Goal: Task Accomplishment & Management: Use online tool/utility

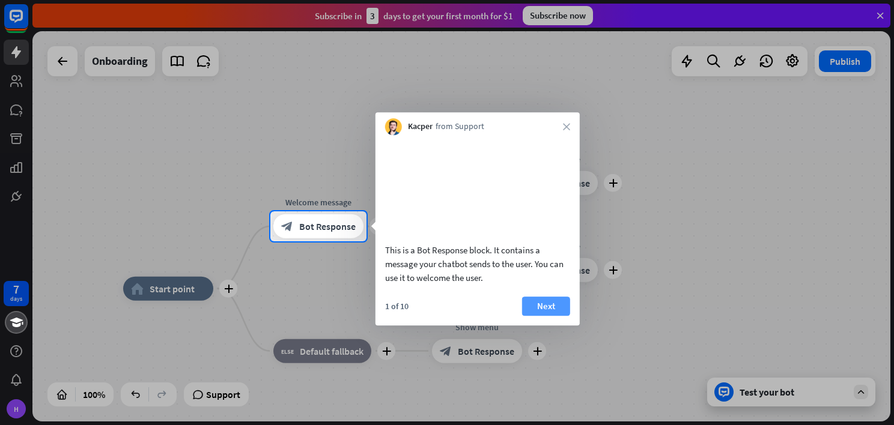
click at [535, 316] on button "Next" at bounding box center [546, 306] width 48 height 19
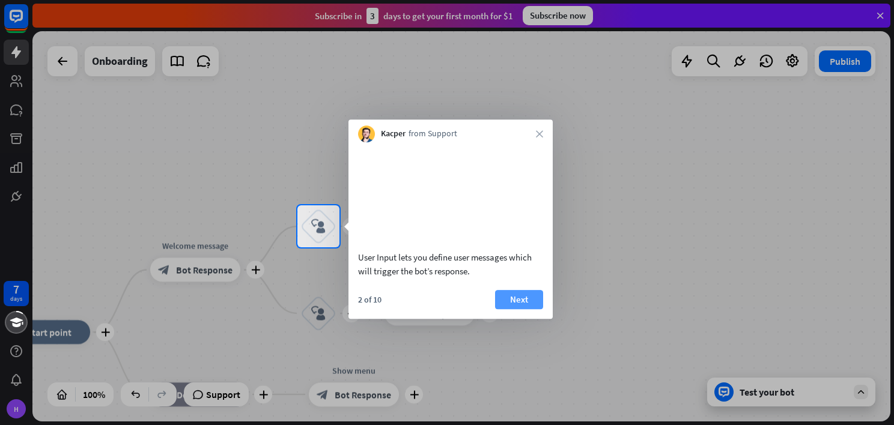
click at [531, 309] on button "Next" at bounding box center [519, 299] width 48 height 19
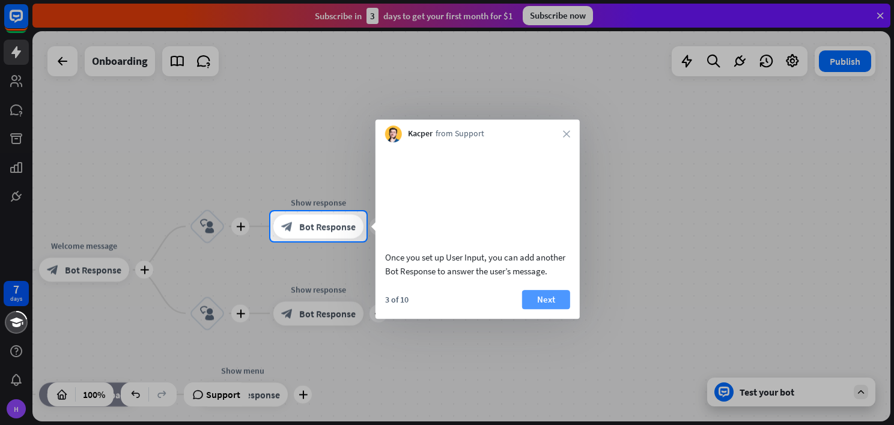
click at [552, 309] on button "Next" at bounding box center [546, 299] width 48 height 19
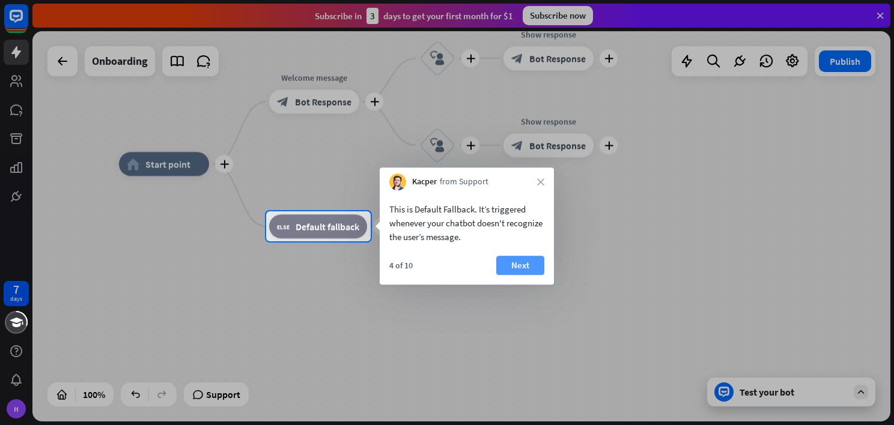
click at [533, 272] on button "Next" at bounding box center [520, 265] width 48 height 19
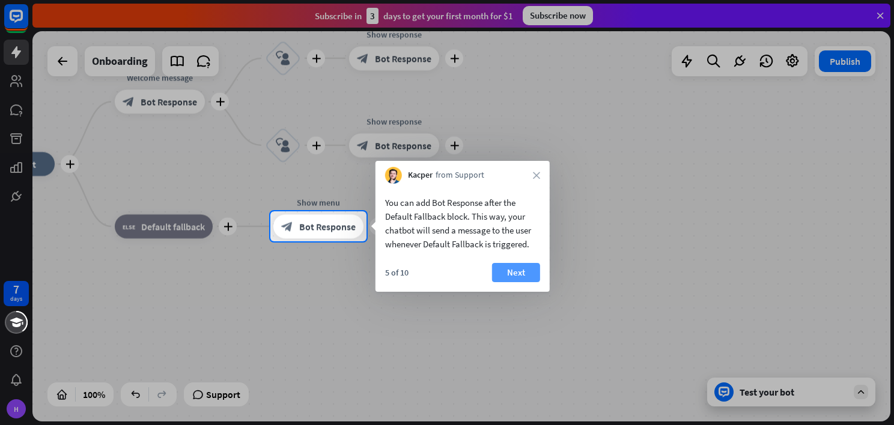
click at [528, 275] on button "Next" at bounding box center [516, 272] width 48 height 19
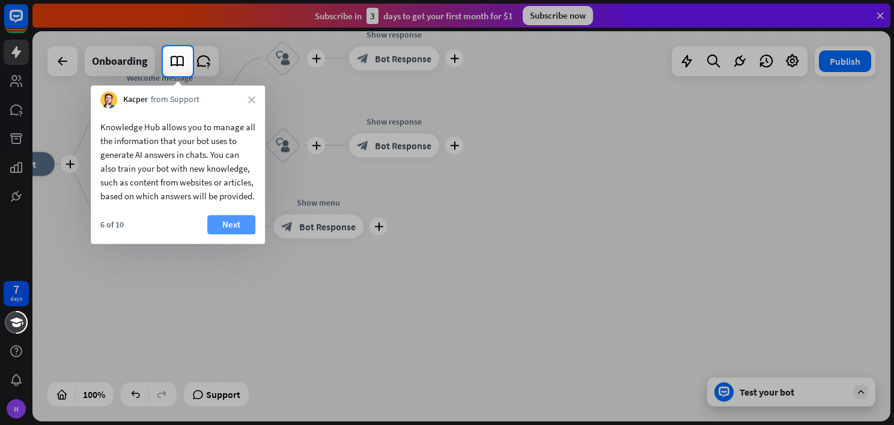
click at [251, 234] on button "Next" at bounding box center [231, 224] width 48 height 19
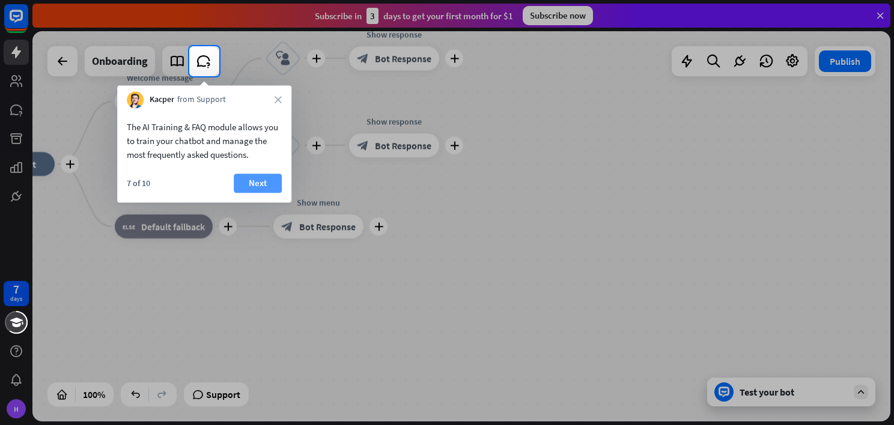
click at [264, 185] on button "Next" at bounding box center [258, 183] width 48 height 19
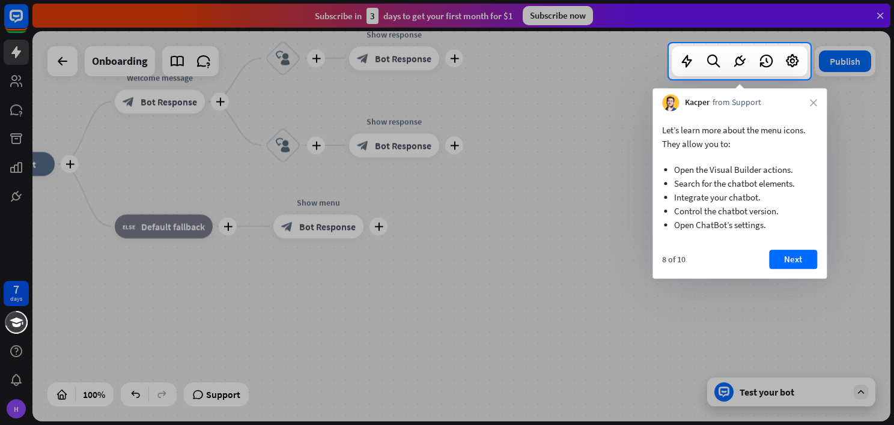
click at [660, 10] on div at bounding box center [447, 21] width 894 height 43
drag, startPoint x: 702, startPoint y: 0, endPoint x: 656, endPoint y: 257, distance: 261.2
click at [656, 257] on div "8 of 10 Next" at bounding box center [740, 264] width 174 height 29
click at [17, 404] on div at bounding box center [447, 252] width 894 height 346
click at [786, 252] on button "Next" at bounding box center [793, 259] width 48 height 19
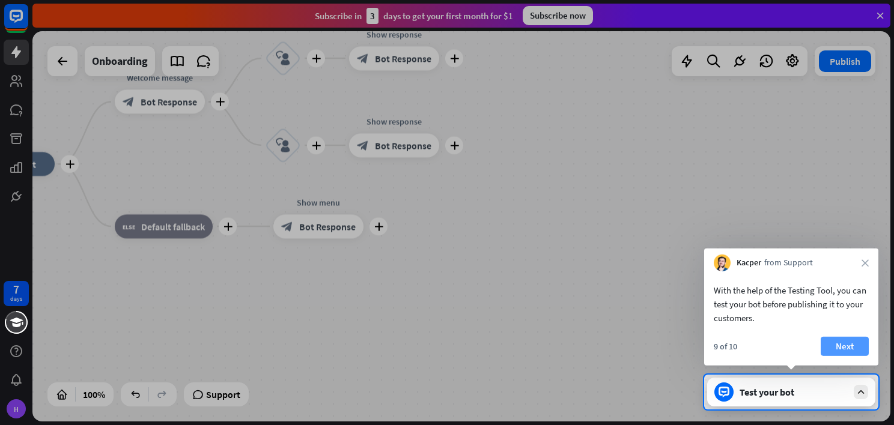
click at [854, 339] on button "Next" at bounding box center [845, 346] width 48 height 19
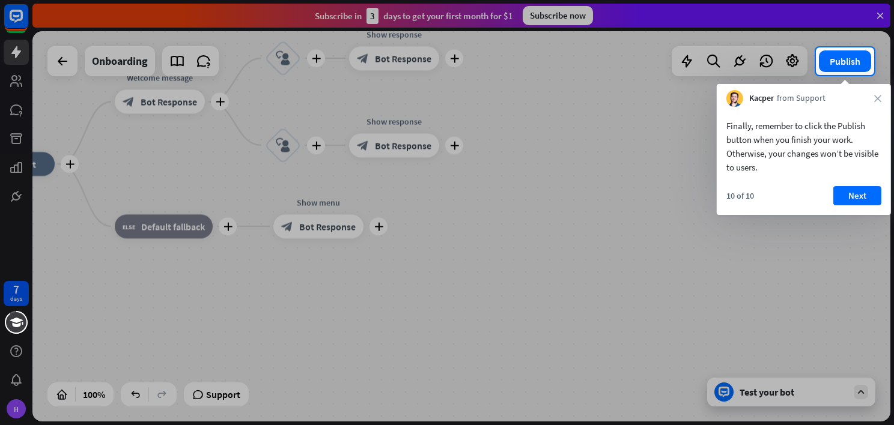
click at [865, 184] on div "Finally, remember to click the Publish button when you finish your work. Otherw…" at bounding box center [804, 161] width 174 height 108
click at [865, 192] on button "Next" at bounding box center [857, 195] width 48 height 19
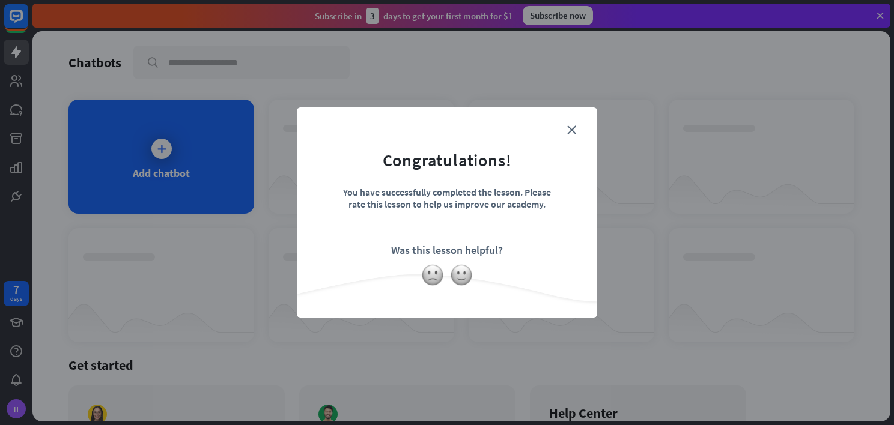
click at [249, 166] on div "close Congratulations! You have successfully completed the lesson. Please rate …" at bounding box center [447, 212] width 894 height 425
click at [469, 276] on img at bounding box center [461, 275] width 23 height 23
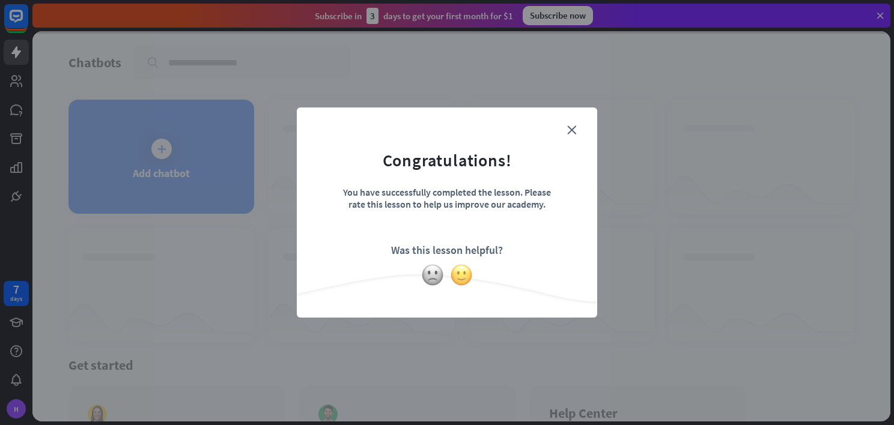
click at [467, 276] on img at bounding box center [461, 275] width 23 height 23
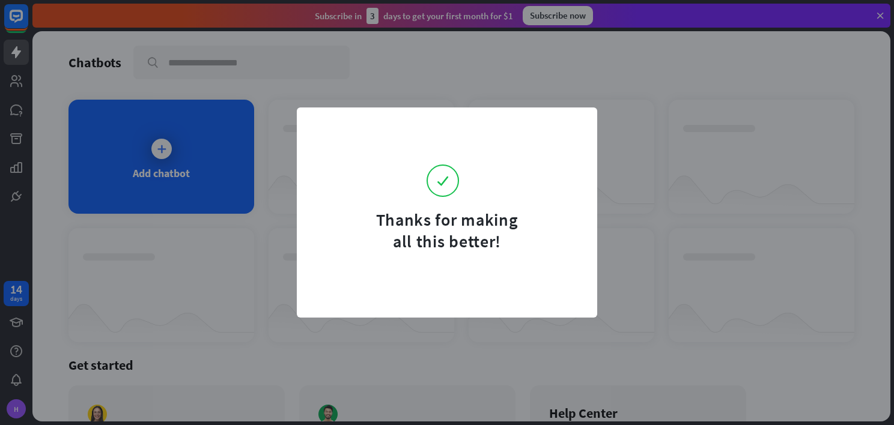
click at [16, 377] on div "Thanks for making all this better!" at bounding box center [447, 212] width 894 height 425
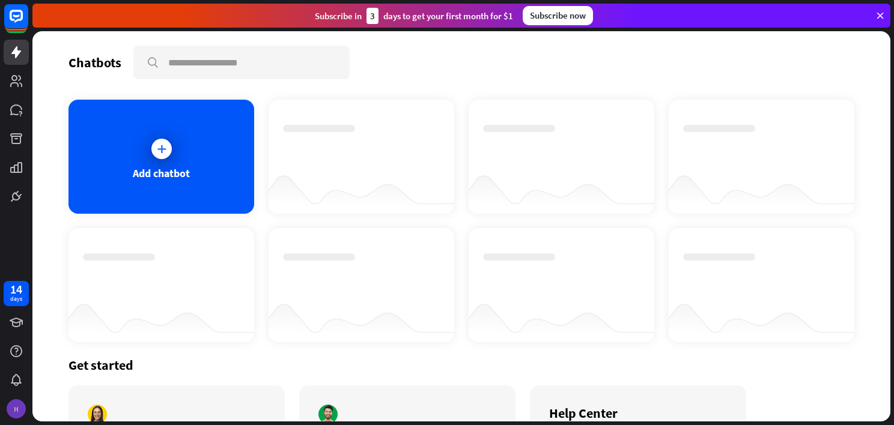
click at [14, 401] on div "H" at bounding box center [16, 409] width 19 height 19
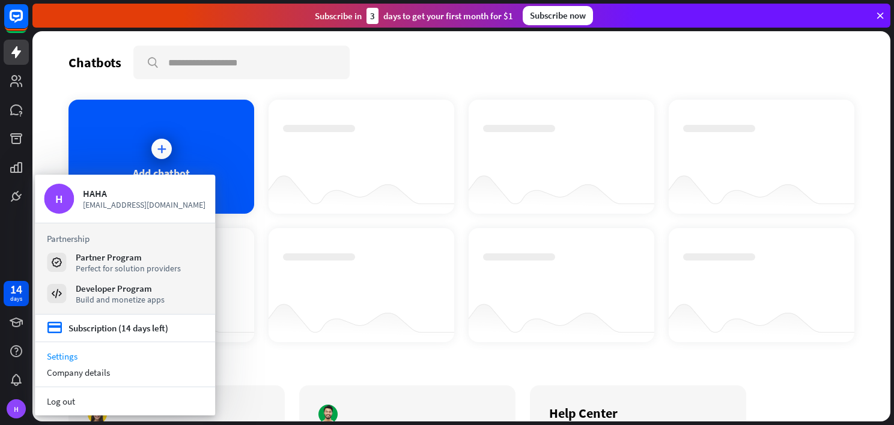
click at [71, 355] on link "Settings" at bounding box center [125, 356] width 180 height 16
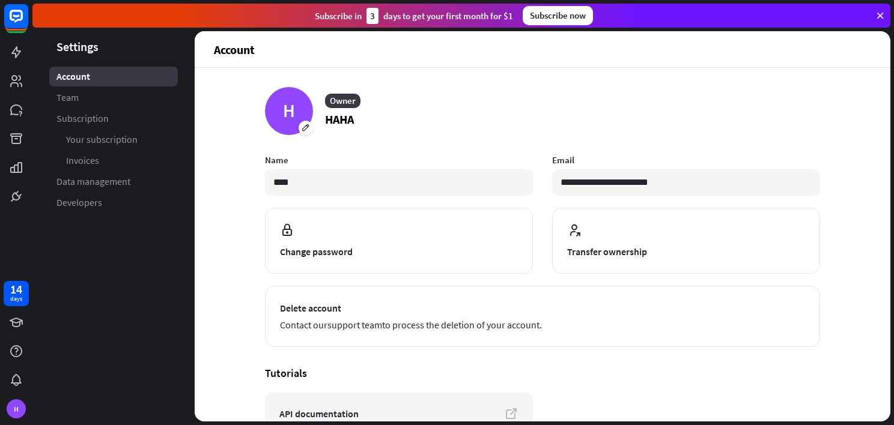
click at [880, 12] on icon at bounding box center [880, 15] width 11 height 11
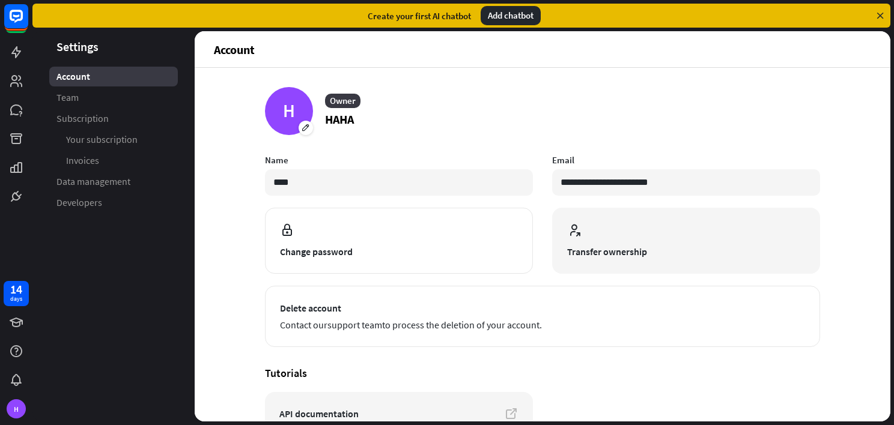
click at [653, 237] on span at bounding box center [686, 231] width 238 height 17
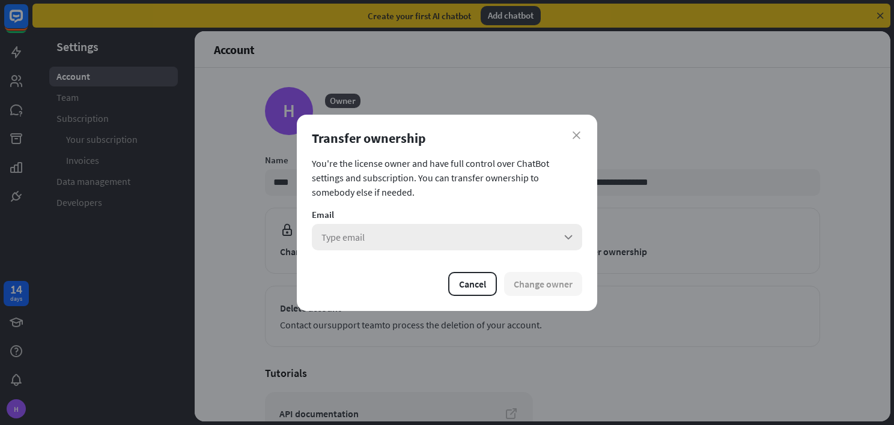
click at [522, 242] on div "Type email arrow_down" at bounding box center [447, 237] width 270 height 26
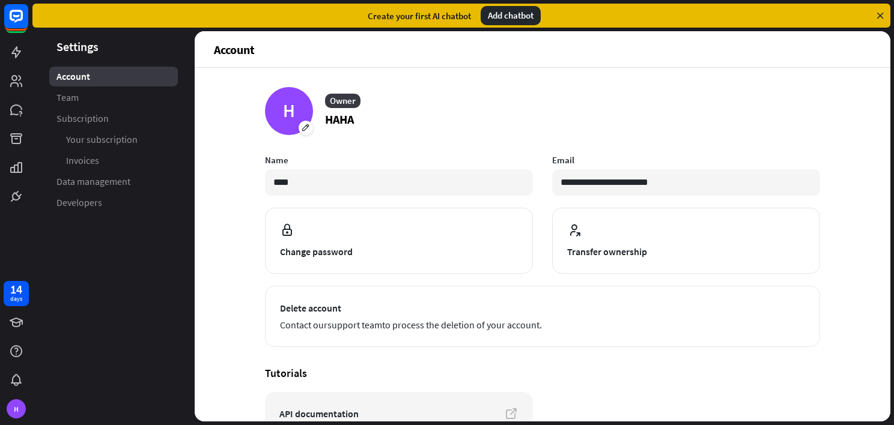
click at [668, 171] on div "close Transfer ownership You're the license owner and have full control over Ch…" at bounding box center [447, 212] width 894 height 425
click at [114, 178] on span "Data management" at bounding box center [93, 181] width 74 height 13
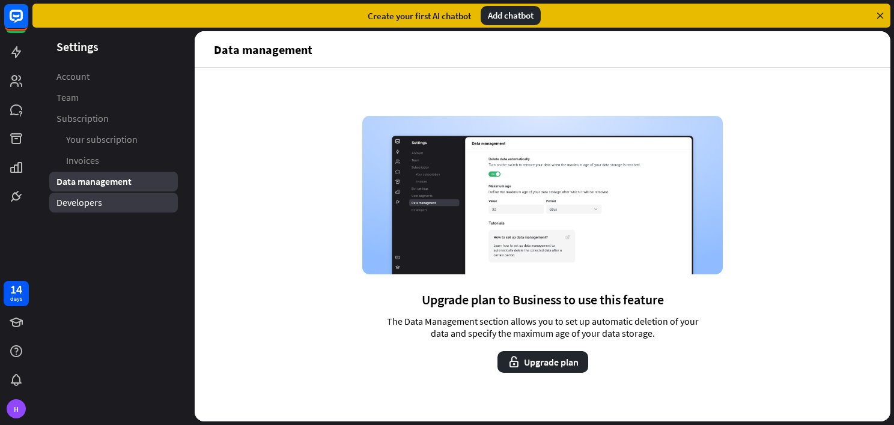
click at [111, 198] on link "Developers" at bounding box center [113, 203] width 129 height 20
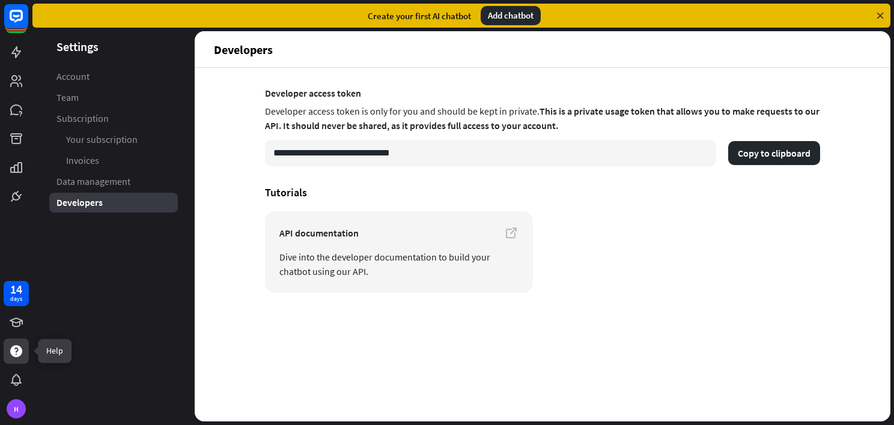
click at [19, 345] on icon at bounding box center [16, 351] width 14 height 14
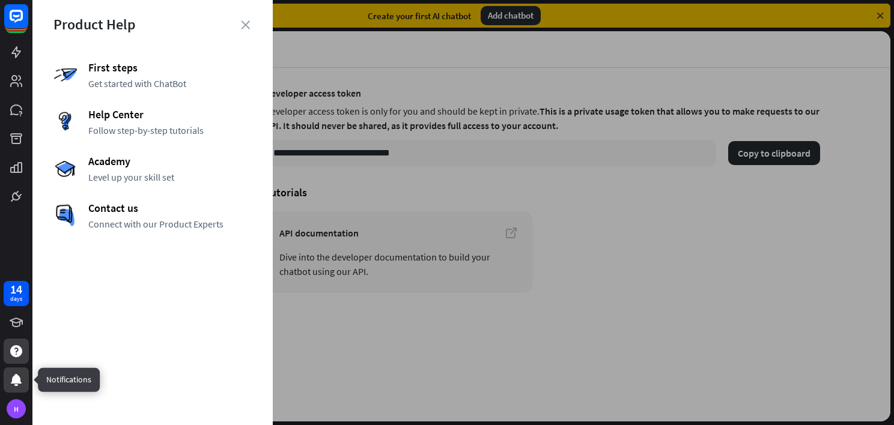
click at [19, 377] on icon at bounding box center [16, 380] width 11 height 12
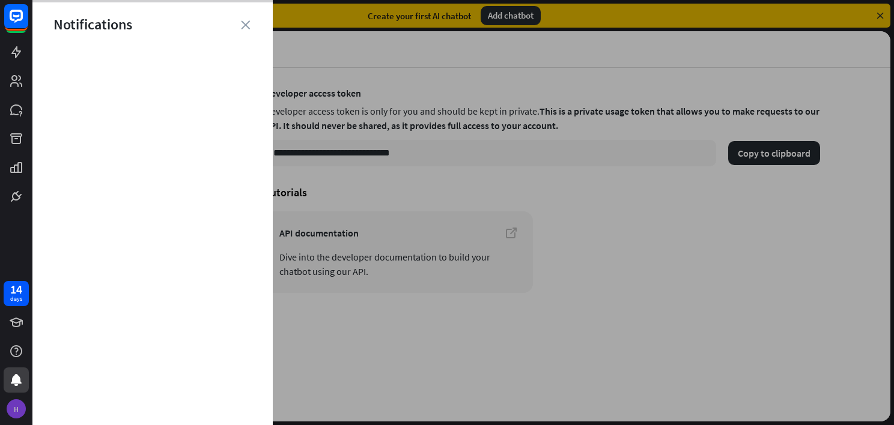
click at [20, 407] on div "H" at bounding box center [16, 409] width 19 height 19
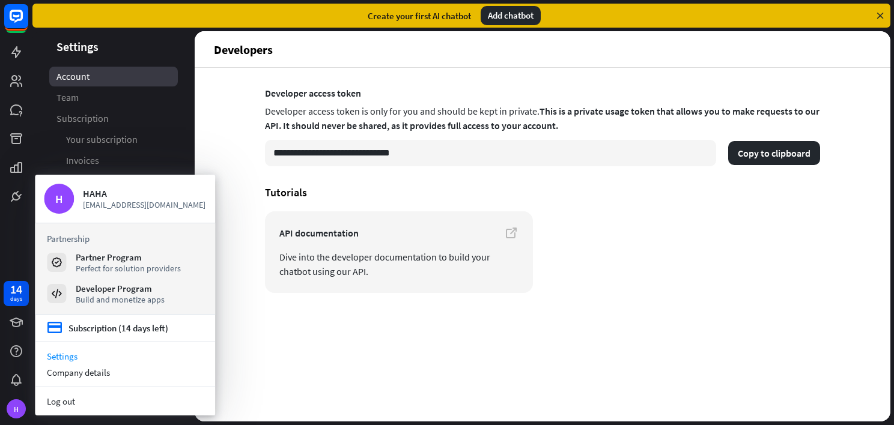
click at [127, 84] on link "Account" at bounding box center [113, 77] width 129 height 20
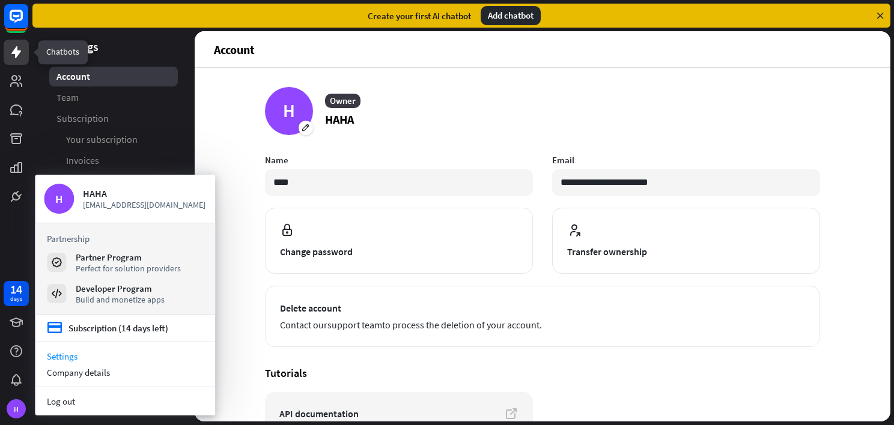
click at [17, 46] on icon at bounding box center [16, 52] width 14 height 14
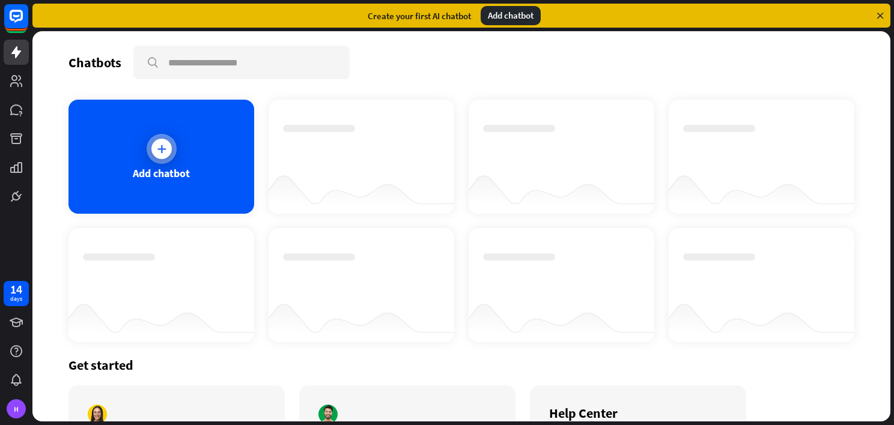
click at [156, 144] on icon at bounding box center [162, 149] width 12 height 12
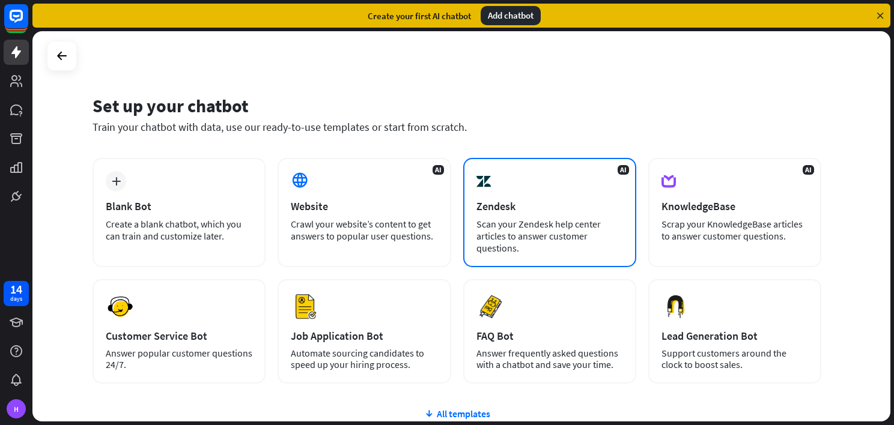
scroll to position [105, 0]
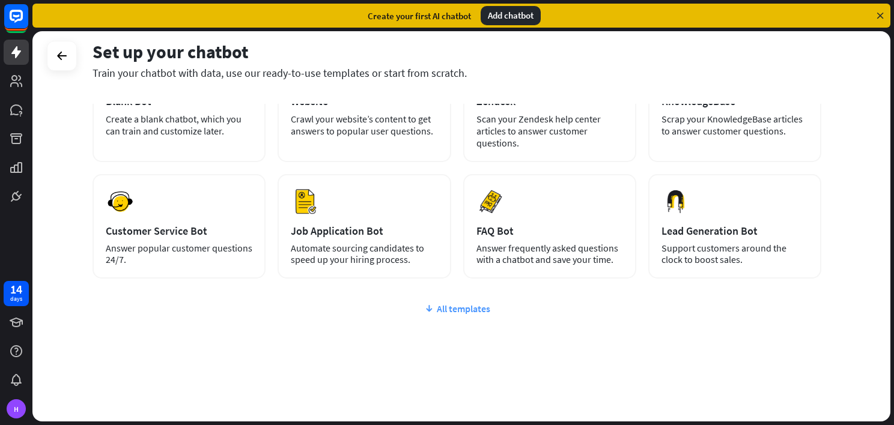
click at [464, 304] on div "All templates" at bounding box center [457, 309] width 729 height 12
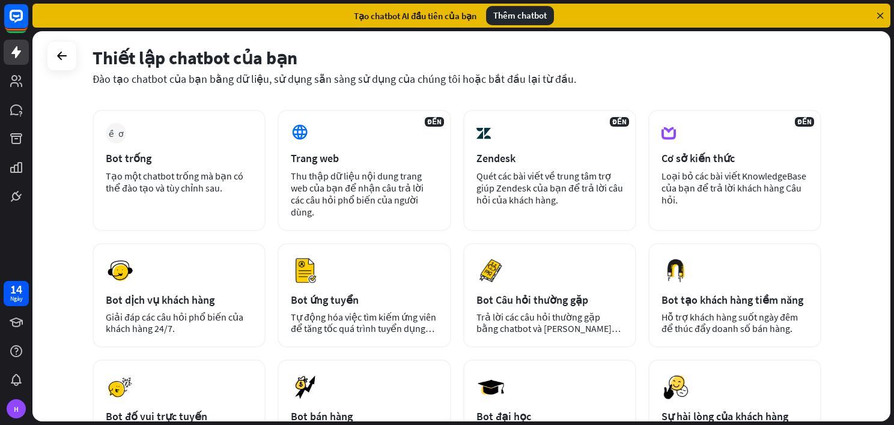
scroll to position [0, 0]
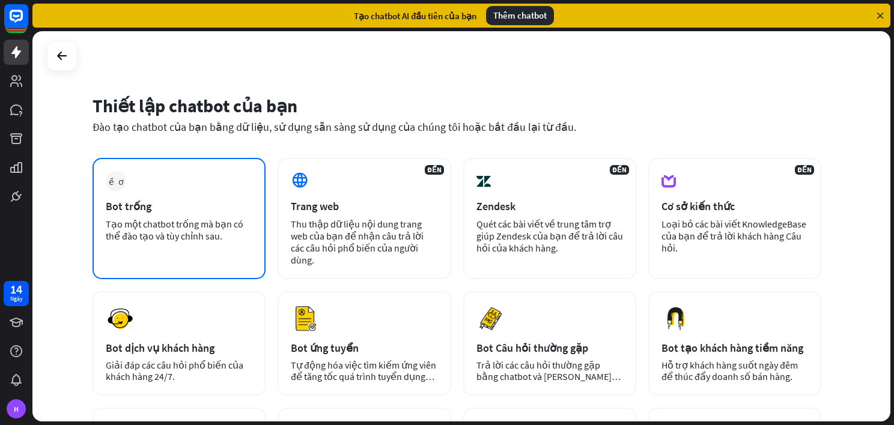
click at [228, 213] on div "nhiều hơn Bot trống Tạo một chatbot trống mà bạn có thể đào tạo và tùy chỉnh sa…" at bounding box center [179, 218] width 173 height 121
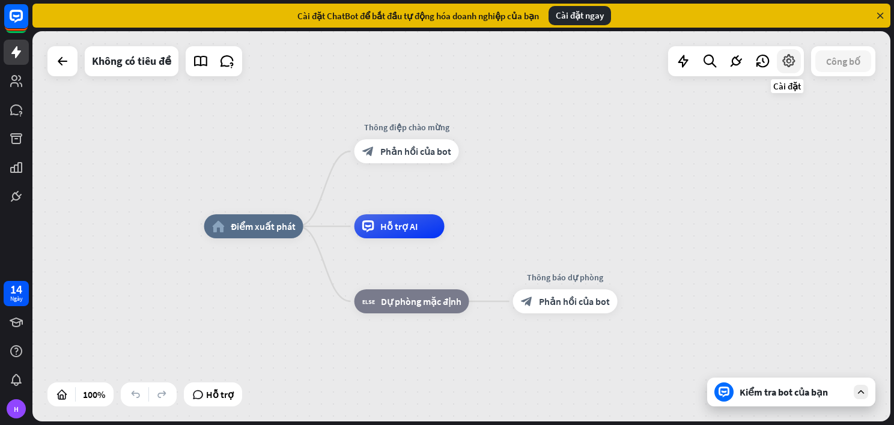
click at [780, 59] on div at bounding box center [789, 61] width 24 height 24
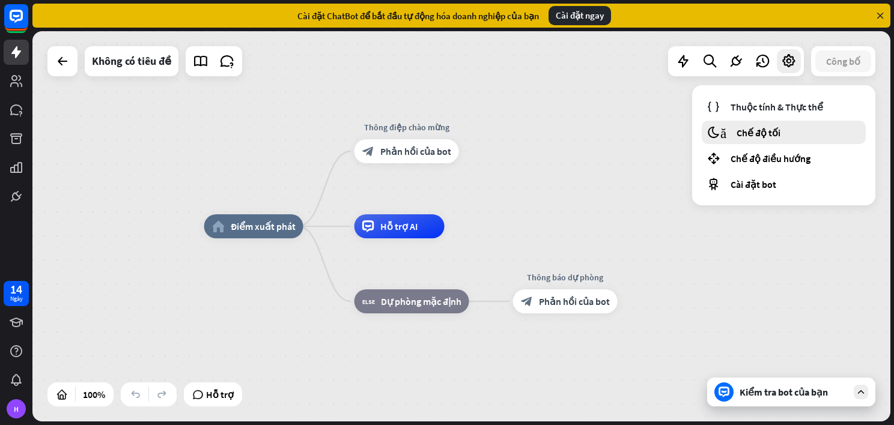
click at [778, 128] on span "Chế độ tối" at bounding box center [759, 133] width 44 height 12
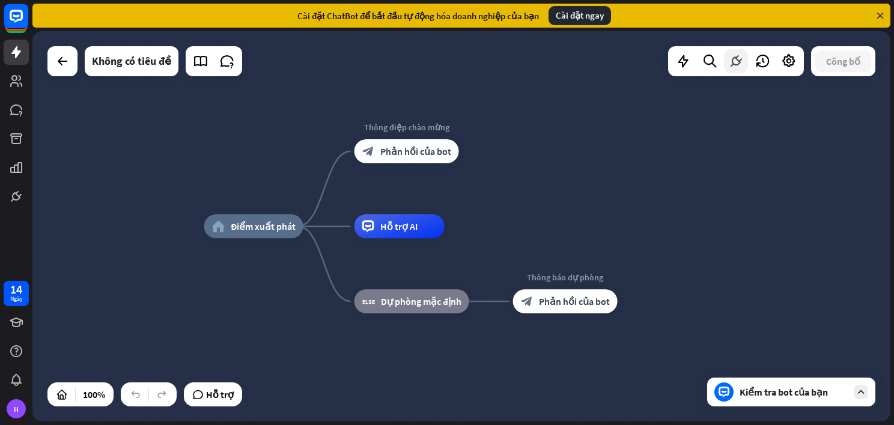
click at [732, 58] on icon at bounding box center [736, 61] width 16 height 16
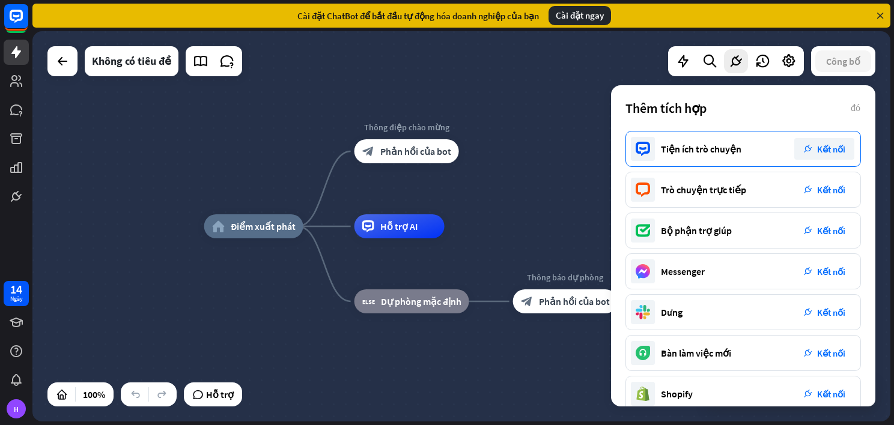
click at [804, 151] on icon "plug_integration" at bounding box center [808, 149] width 8 height 8
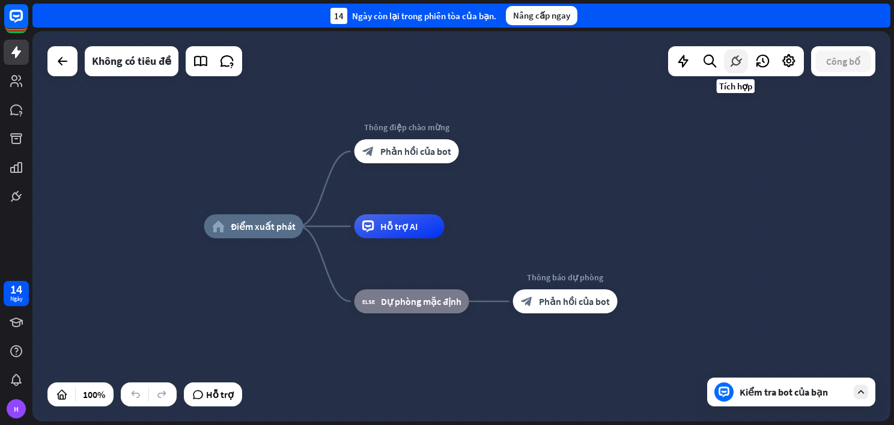
click at [740, 64] on icon at bounding box center [736, 61] width 16 height 16
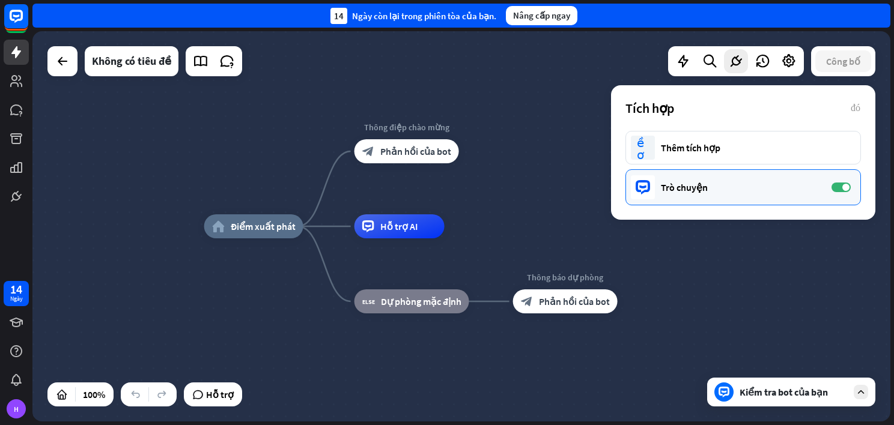
click at [722, 181] on div "Trò chuyện" at bounding box center [740, 187] width 159 height 12
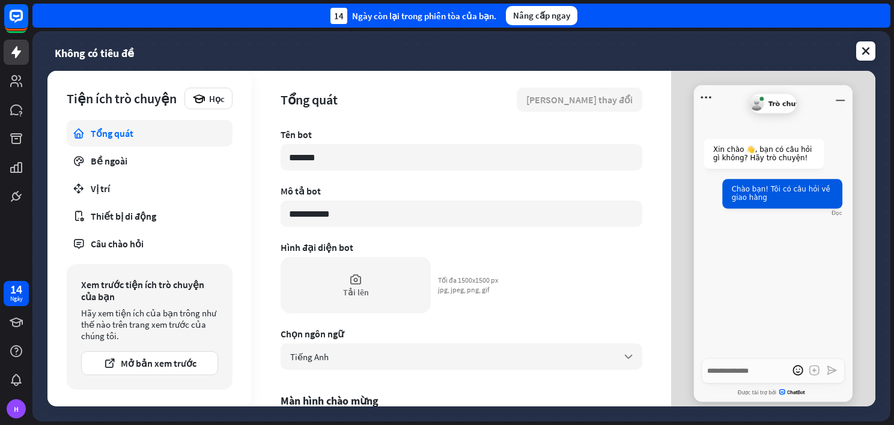
type textarea "*"
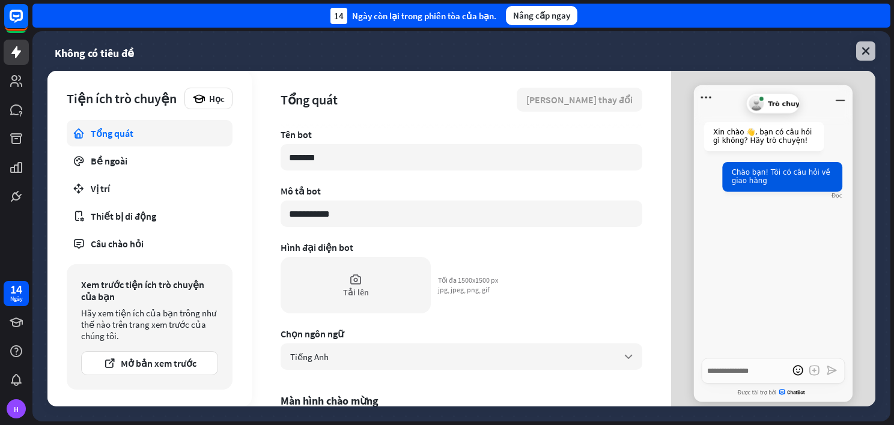
click at [869, 52] on icon at bounding box center [866, 51] width 12 height 12
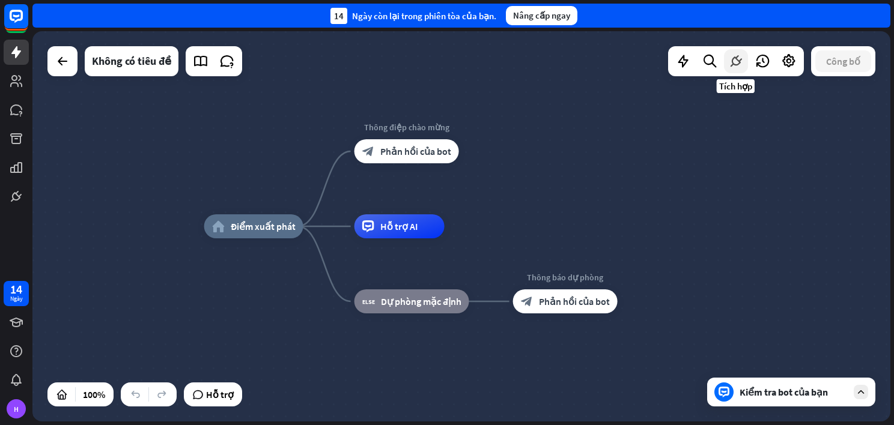
click at [728, 67] on div at bounding box center [736, 61] width 24 height 24
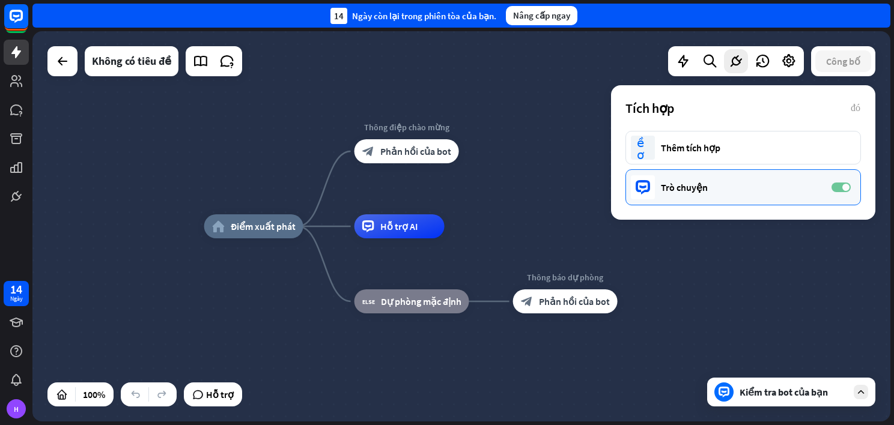
click at [844, 184] on label "TRÊN" at bounding box center [841, 188] width 19 height 10
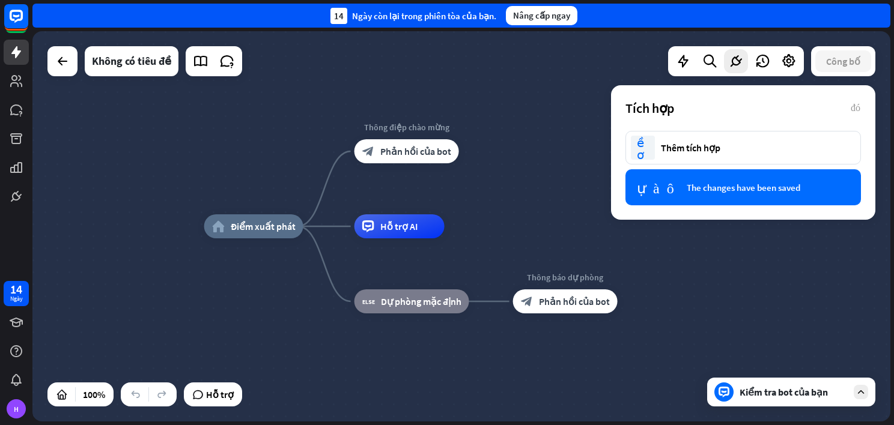
click at [738, 139] on div "nhiều hơn Thêm tích hợp" at bounding box center [743, 148] width 236 height 34
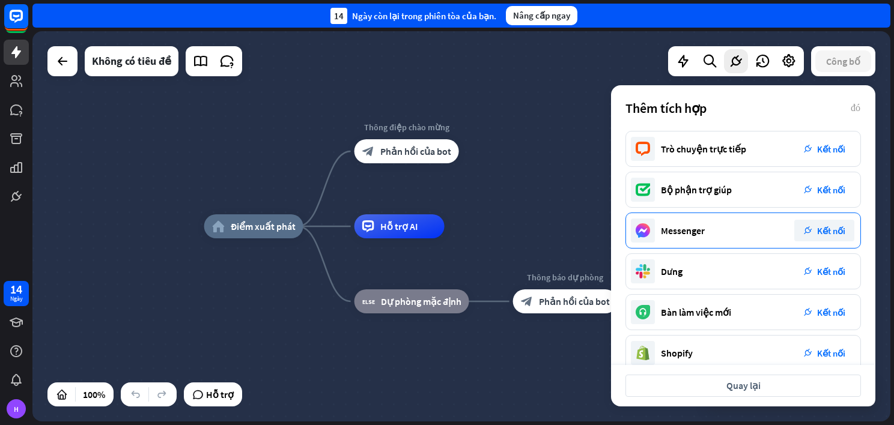
click at [807, 236] on div "plug_integration Kết nối" at bounding box center [824, 231] width 60 height 22
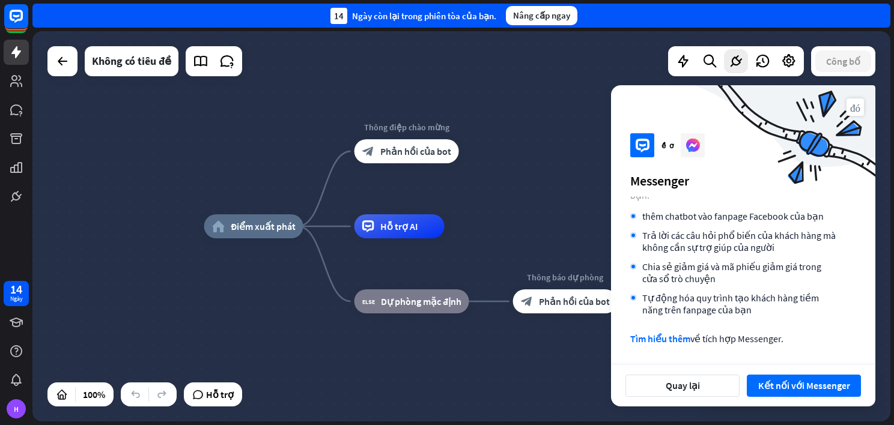
scroll to position [95, 0]
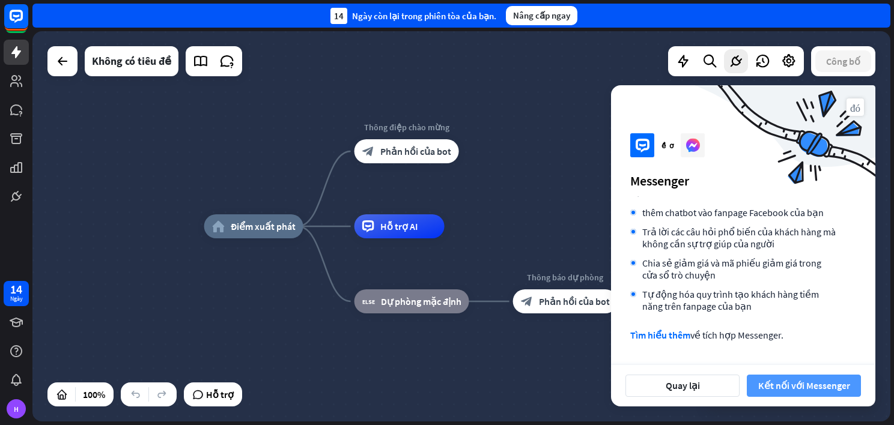
click at [789, 386] on font "Kết nối với Messenger" at bounding box center [804, 386] width 92 height 21
click at [789, 384] on font "Kết nối với Messenger" at bounding box center [804, 386] width 92 height 21
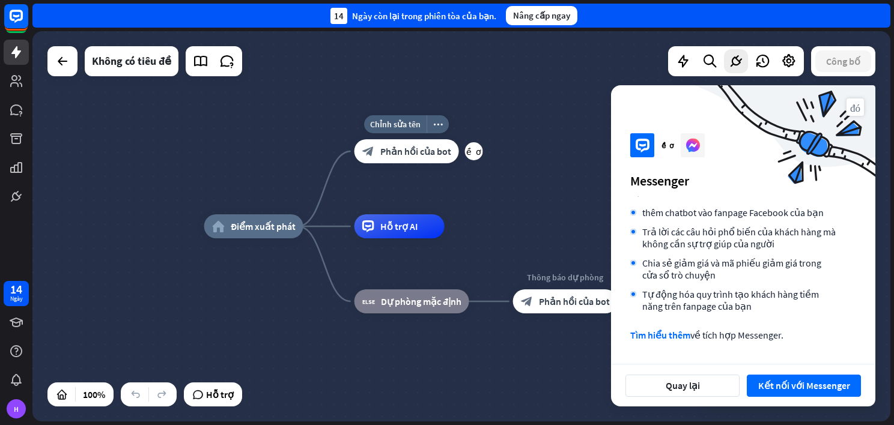
click at [432, 146] on span "Phản hồi của bot" at bounding box center [415, 151] width 71 height 12
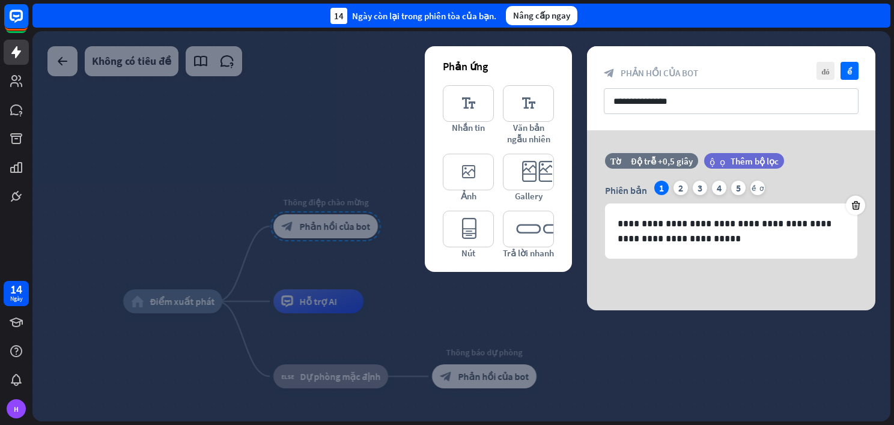
click at [168, 304] on div at bounding box center [461, 226] width 858 height 391
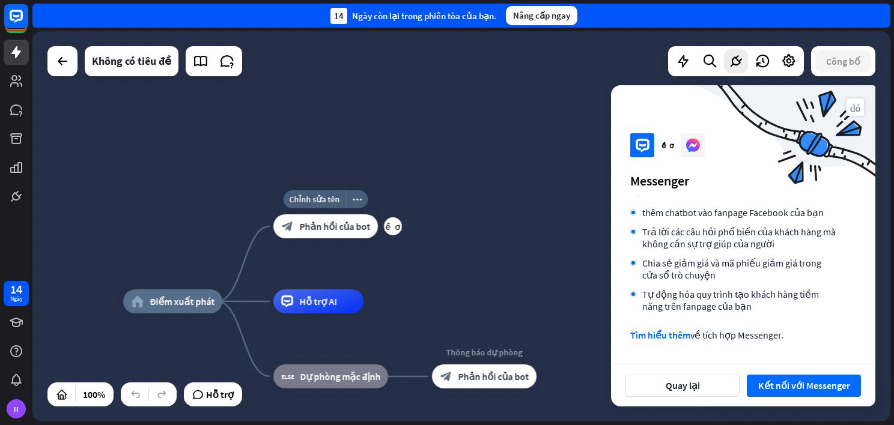
click at [361, 233] on div "block_bot_response Phản hồi của bot" at bounding box center [325, 226] width 105 height 24
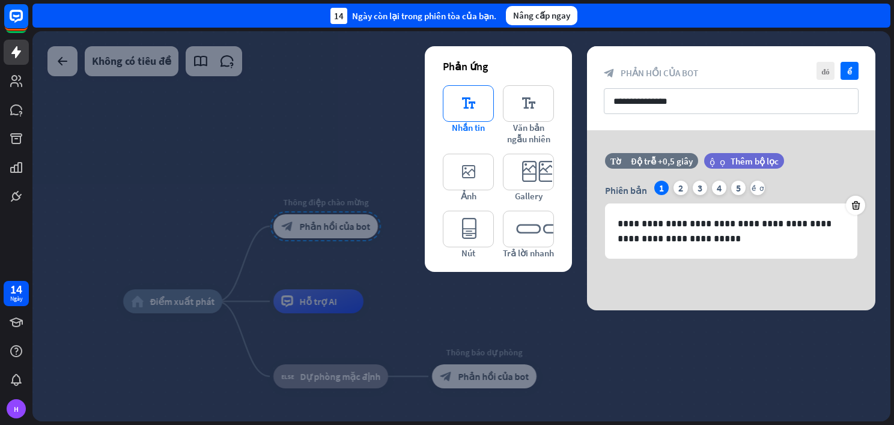
click at [465, 103] on icon "editor_text" at bounding box center [468, 103] width 51 height 37
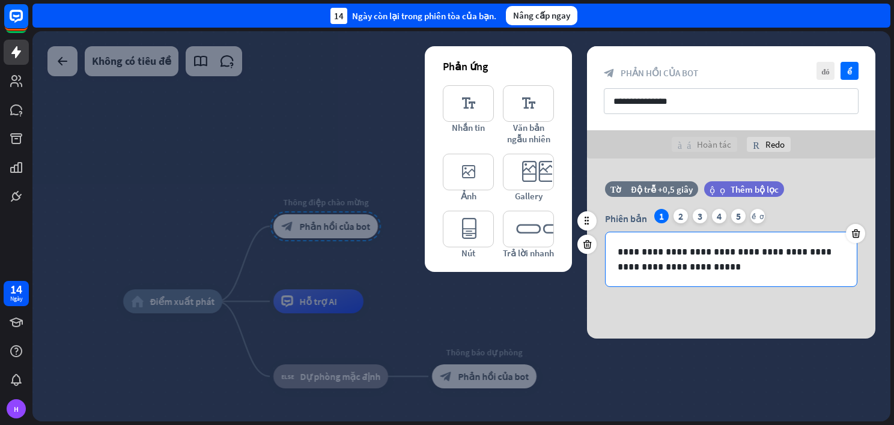
click at [809, 247] on p "**********" at bounding box center [731, 260] width 227 height 30
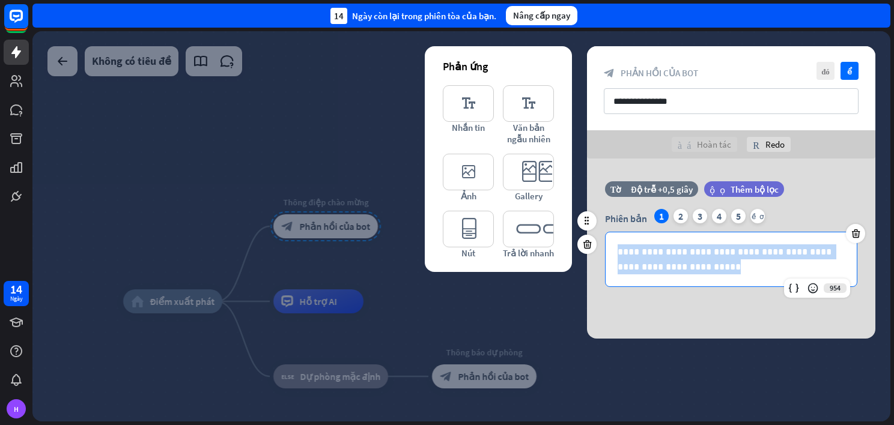
drag, startPoint x: 696, startPoint y: 269, endPoint x: 617, endPoint y: 242, distance: 83.2
click at [617, 242] on div "**********" at bounding box center [731, 260] width 251 height 54
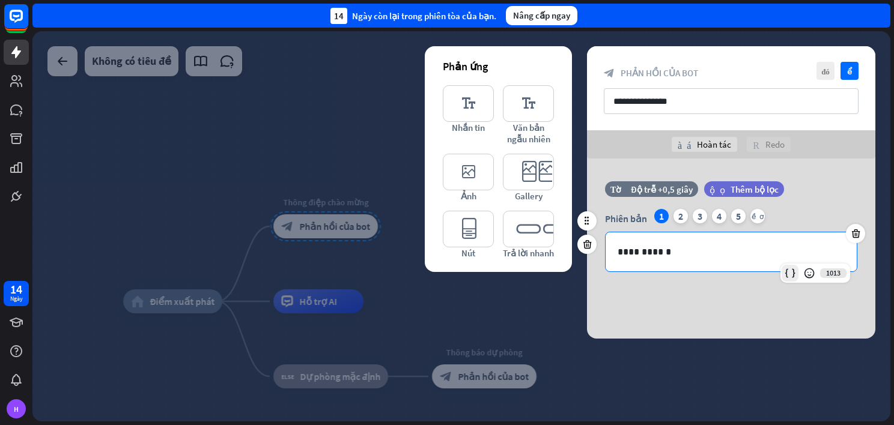
click at [791, 271] on icon at bounding box center [790, 273] width 12 height 12
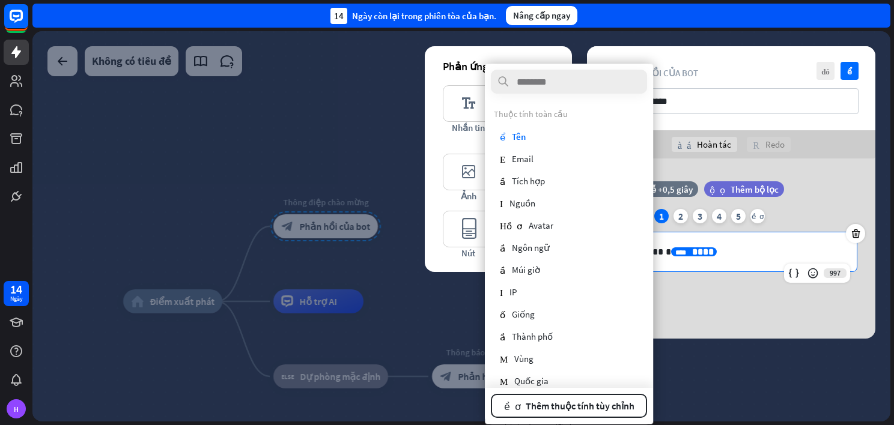
click at [692, 254] on span "****" at bounding box center [703, 252] width 22 height 9
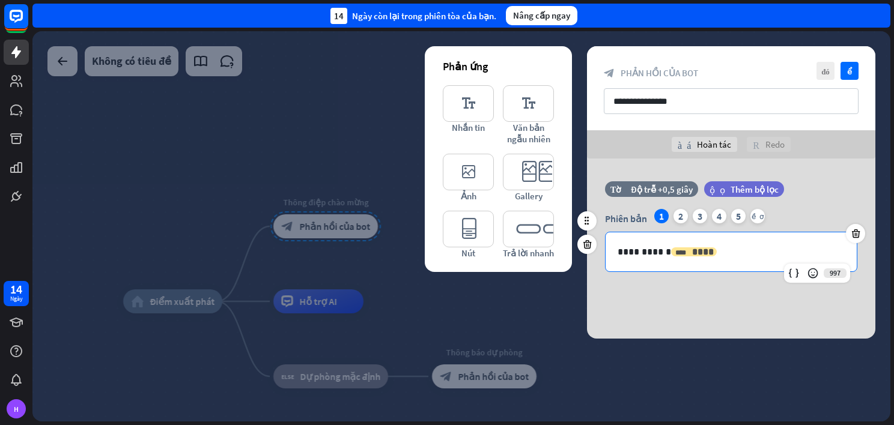
click at [671, 252] on div "**** ****" at bounding box center [694, 252] width 46 height 9
click at [658, 252] on p "**********" at bounding box center [731, 252] width 227 height 15
click at [721, 249] on p "**********" at bounding box center [731, 252] width 227 height 15
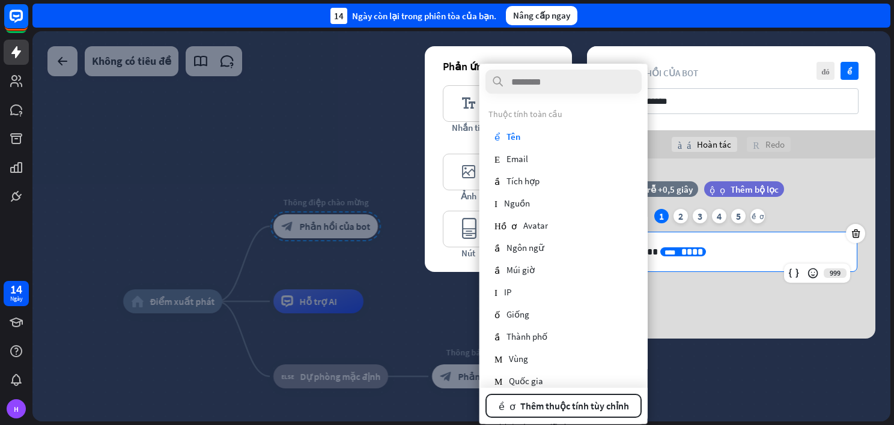
click at [722, 249] on p "**********" at bounding box center [731, 252] width 227 height 15
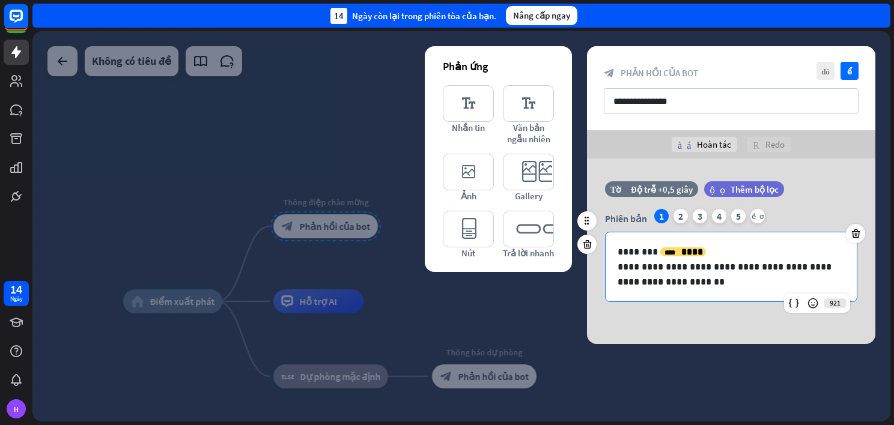
click at [699, 284] on p "**********" at bounding box center [731, 282] width 227 height 15
click at [683, 281] on p "**********" at bounding box center [731, 282] width 227 height 15
click at [733, 283] on p "**********" at bounding box center [731, 282] width 227 height 15
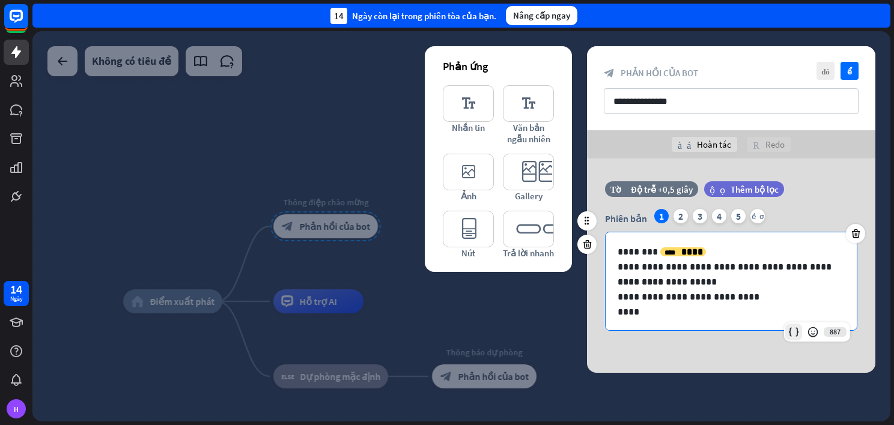
click at [794, 335] on icon at bounding box center [794, 332] width 12 height 12
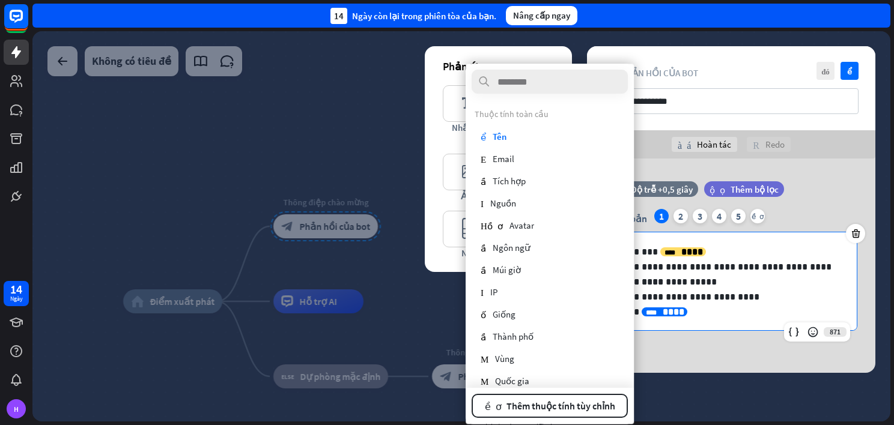
click at [706, 310] on p "**********" at bounding box center [727, 312] width 218 height 15
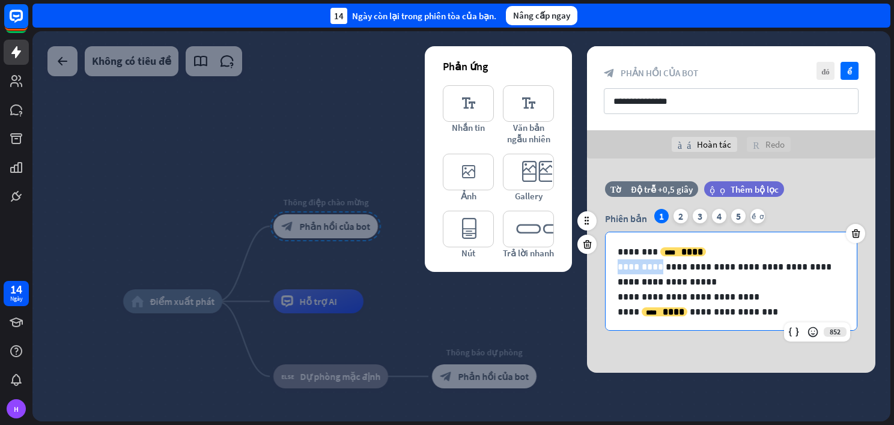
drag, startPoint x: 654, startPoint y: 266, endPoint x: 606, endPoint y: 263, distance: 48.2
click at [606, 263] on div "**********" at bounding box center [731, 282] width 251 height 99
click at [773, 266] on p "**********" at bounding box center [727, 267] width 218 height 15
click at [778, 267] on p "**********" at bounding box center [727, 267] width 218 height 15
drag, startPoint x: 782, startPoint y: 267, endPoint x: 791, endPoint y: 267, distance: 8.4
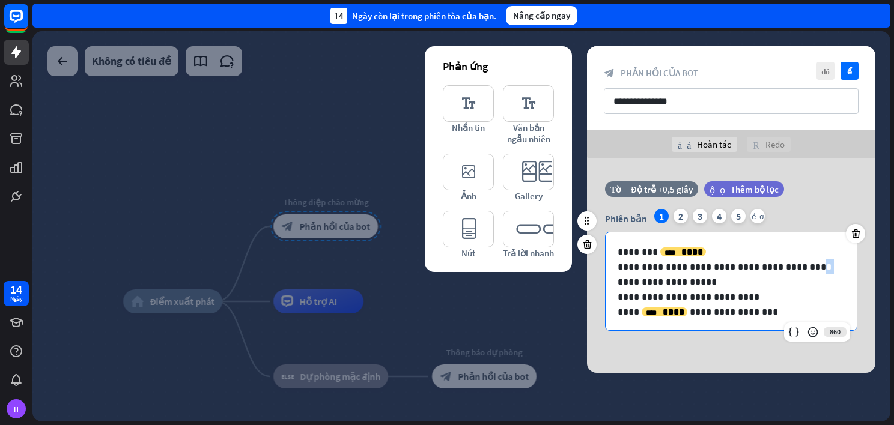
click at [791, 267] on p "**********" at bounding box center [727, 267] width 218 height 15
click at [783, 267] on p "**********" at bounding box center [727, 267] width 218 height 15
drag, startPoint x: 780, startPoint y: 267, endPoint x: 791, endPoint y: 268, distance: 10.8
click at [791, 268] on p "**********" at bounding box center [727, 267] width 218 height 15
click at [750, 282] on p "**********" at bounding box center [727, 282] width 218 height 15
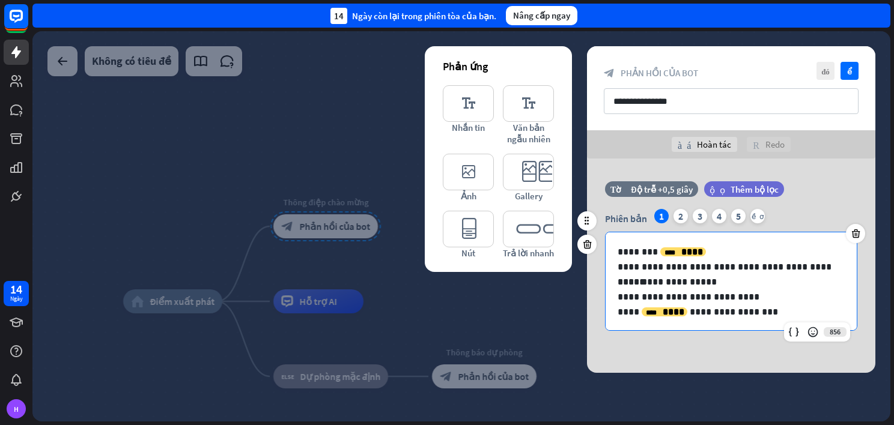
scroll to position [1, 0]
click at [678, 192] on div "Độ trễ +0,5 giây" at bounding box center [662, 189] width 62 height 11
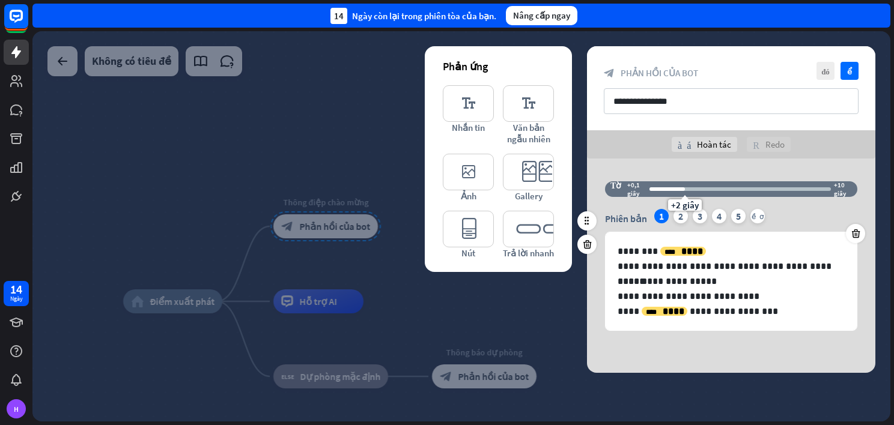
drag, startPoint x: 654, startPoint y: 188, endPoint x: 684, endPoint y: 193, distance: 31.1
click at [684, 193] on div "+2 giây" at bounding box center [740, 189] width 181 height 12
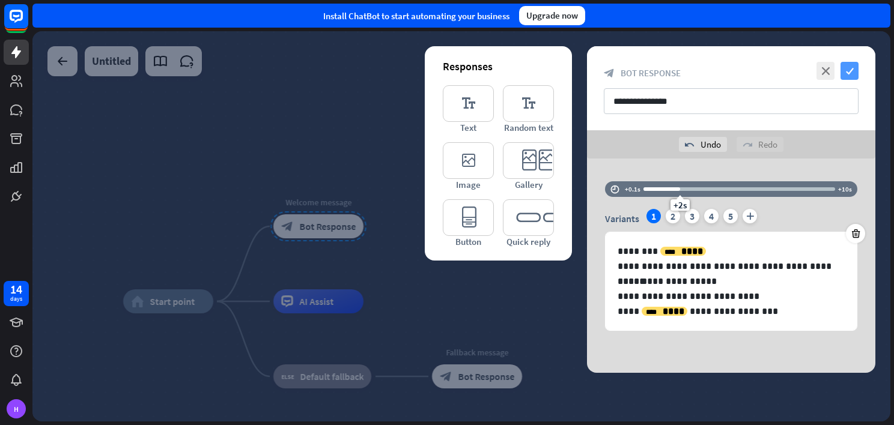
click at [856, 72] on icon "check" at bounding box center [850, 71] width 18 height 18
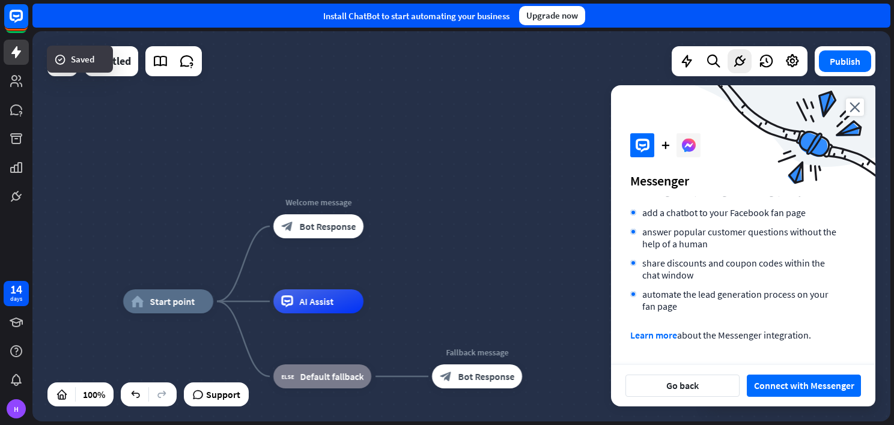
scroll to position [83, 0]
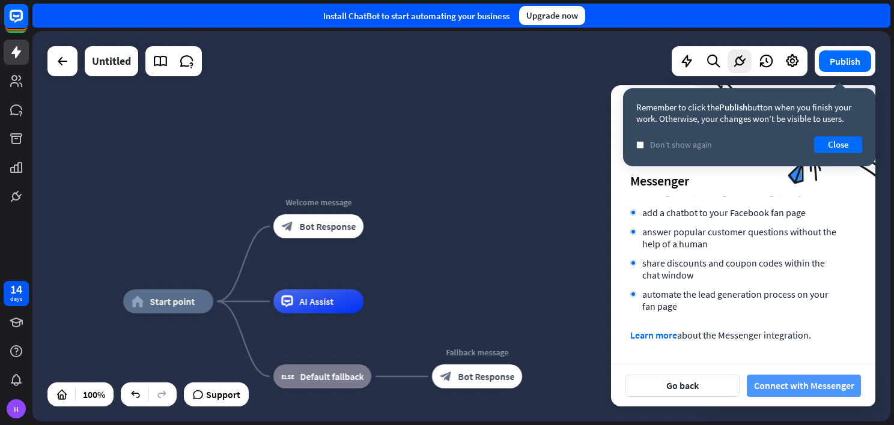
click at [817, 385] on font "Connect with Messenger" at bounding box center [804, 386] width 100 height 21
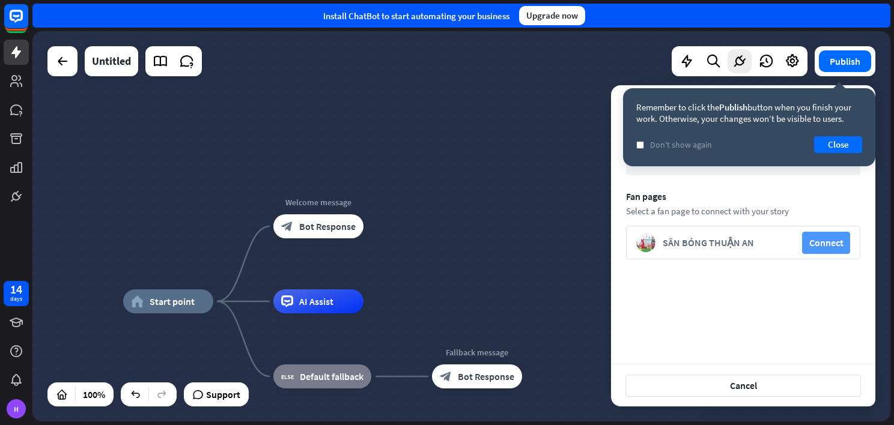
click at [815, 246] on button "Connect" at bounding box center [826, 243] width 48 height 22
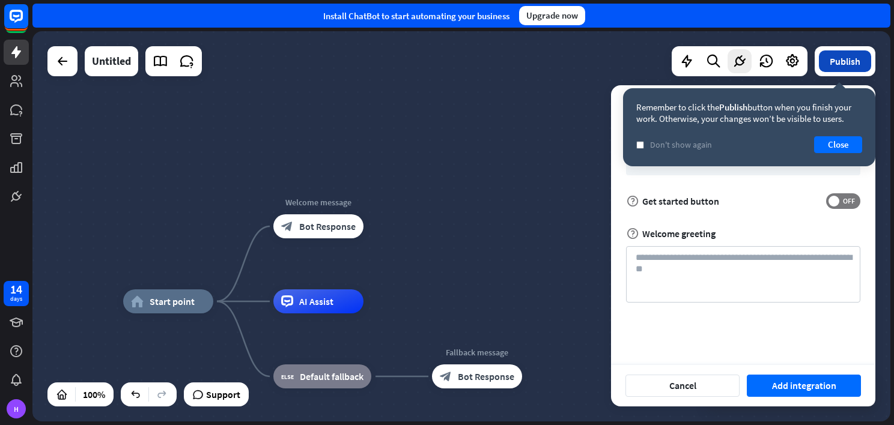
click at [844, 70] on button "Publish" at bounding box center [845, 61] width 52 height 22
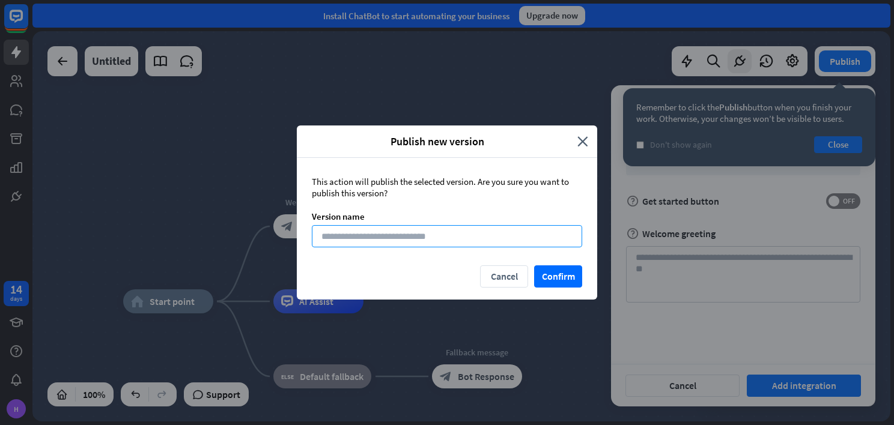
click at [473, 238] on input at bounding box center [447, 236] width 270 height 22
type input "****"
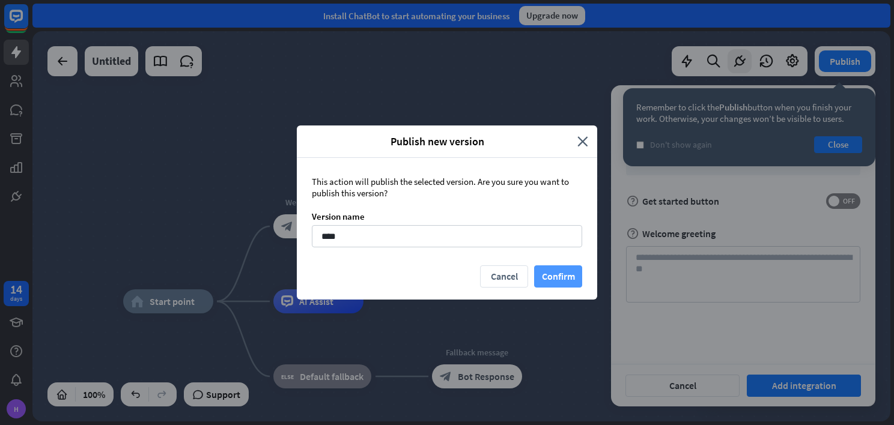
click at [550, 271] on button "Confirm" at bounding box center [558, 277] width 48 height 22
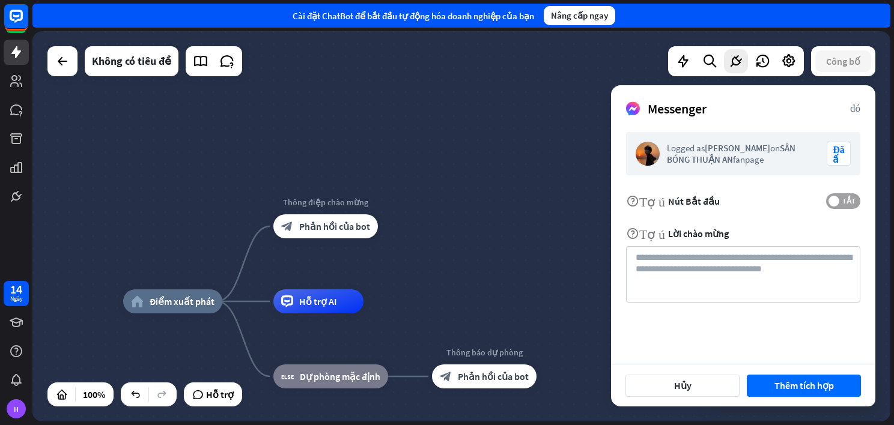
click at [840, 202] on span "TẮT" at bounding box center [848, 201] width 19 height 10
click at [798, 224] on form "Logged as [PERSON_NAME] on SÂN BÓNG THUẬN AN fanpage Đăng xuất Trợ giúp Nút Bắt…" at bounding box center [743, 217] width 234 height 171
click at [675, 321] on div "Logged as [PERSON_NAME] on SÂN BÓNG THUẬN AN fanpage Đăng xuất Trợ giúp Nút Bắt…" at bounding box center [743, 255] width 234 height 247
click at [447, 192] on div "home_2 Điểm xuất phát Thông điệp chào mừng block_bot_response Phản hồi của bot …" at bounding box center [461, 226] width 858 height 391
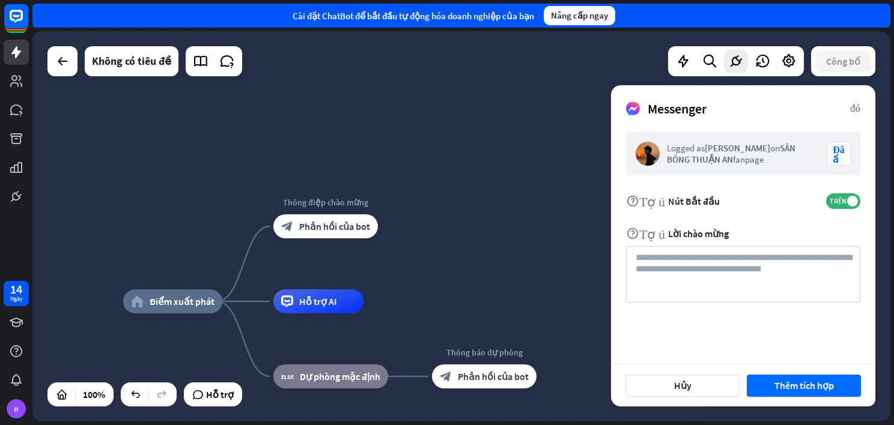
click at [546, 124] on div "home_2 Điểm xuất phát Thông điệp chào mừng block_bot_response Phản hồi của bot …" at bounding box center [461, 226] width 858 height 391
click at [58, 65] on icon at bounding box center [62, 61] width 14 height 14
